Goal: Transaction & Acquisition: Subscribe to service/newsletter

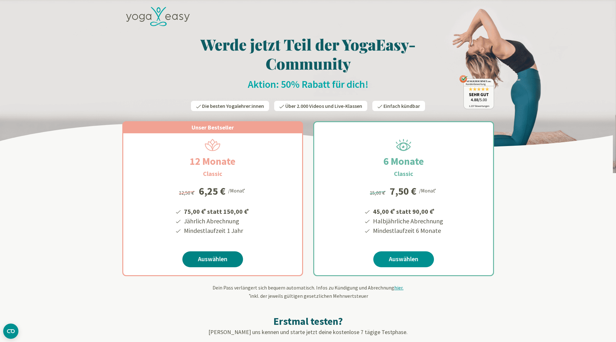
click at [213, 260] on link "Auswählen" at bounding box center [212, 259] width 61 height 16
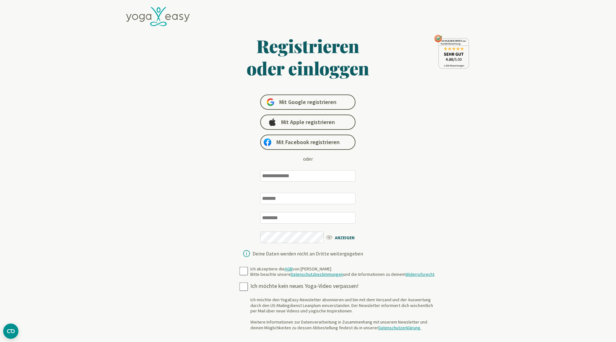
click at [290, 175] on input "email" at bounding box center [307, 175] width 95 height 11
type input "**********"
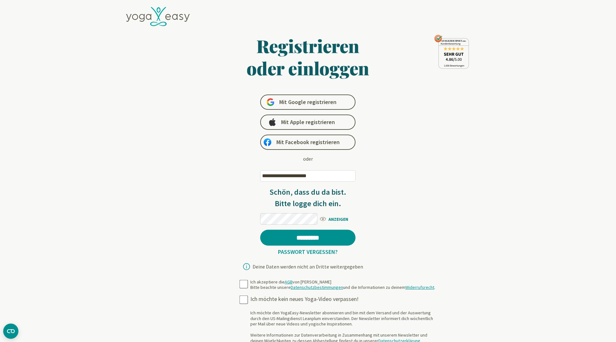
click at [323, 218] on span "ANZEIGEN" at bounding box center [337, 218] width 37 height 8
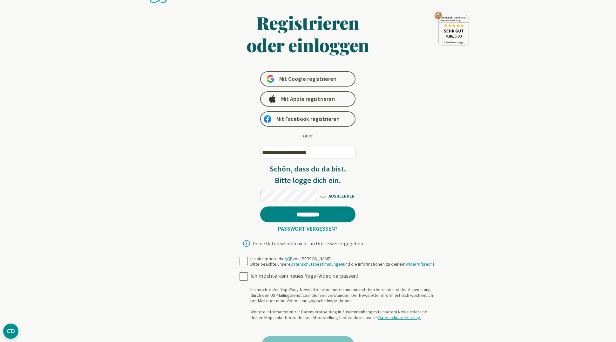
scroll to position [27, 0]
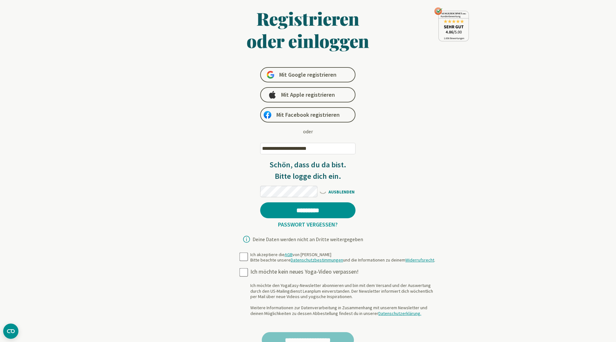
click at [331, 191] on span "AUSBLENDEN" at bounding box center [337, 191] width 37 height 8
click at [308, 212] on input "*********" at bounding box center [307, 210] width 95 height 16
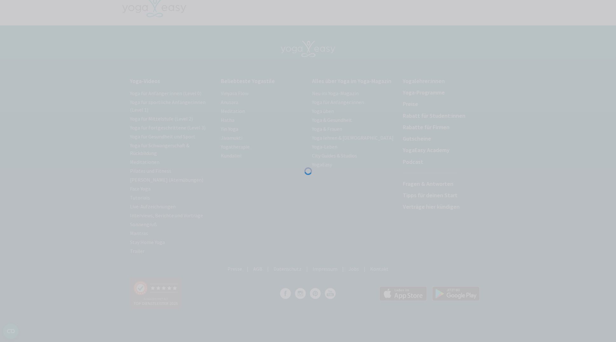
scroll to position [0, 0]
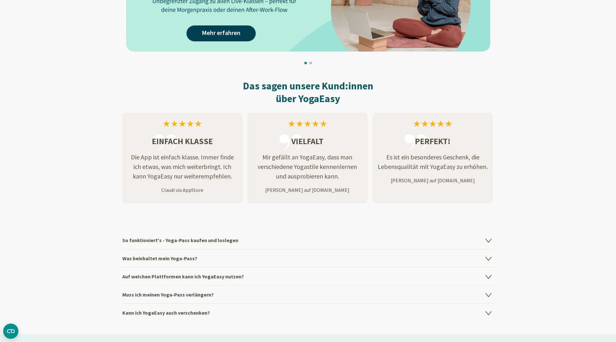
scroll to position [650, 0]
click at [488, 257] on icon at bounding box center [487, 257] width 5 height 3
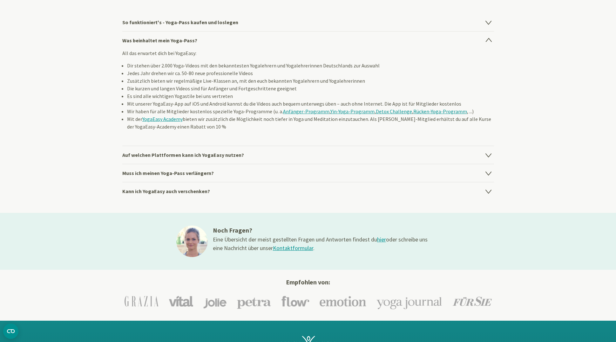
scroll to position [869, 0]
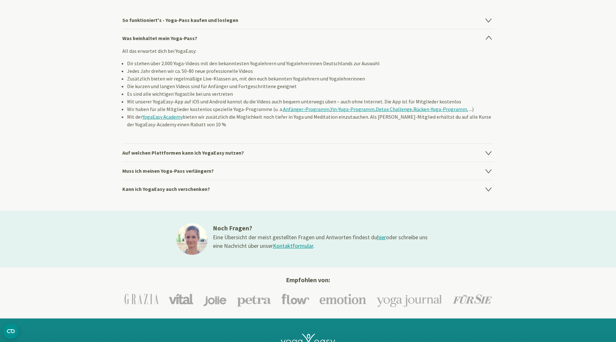
click at [488, 151] on icon at bounding box center [487, 152] width 5 height 3
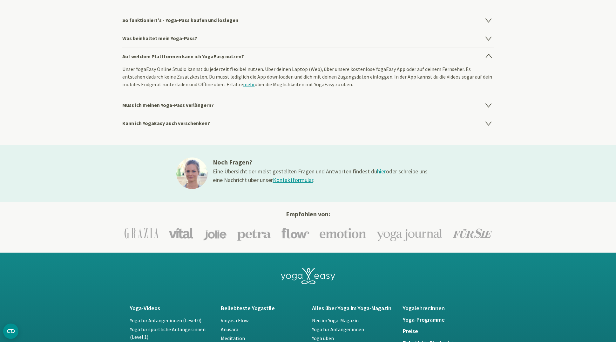
click at [485, 104] on icon at bounding box center [487, 105] width 5 height 3
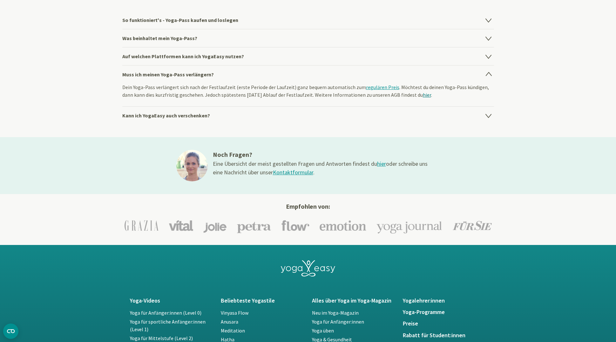
click at [423, 95] on link "hier" at bounding box center [427, 94] width 8 height 6
